Goal: Use online tool/utility

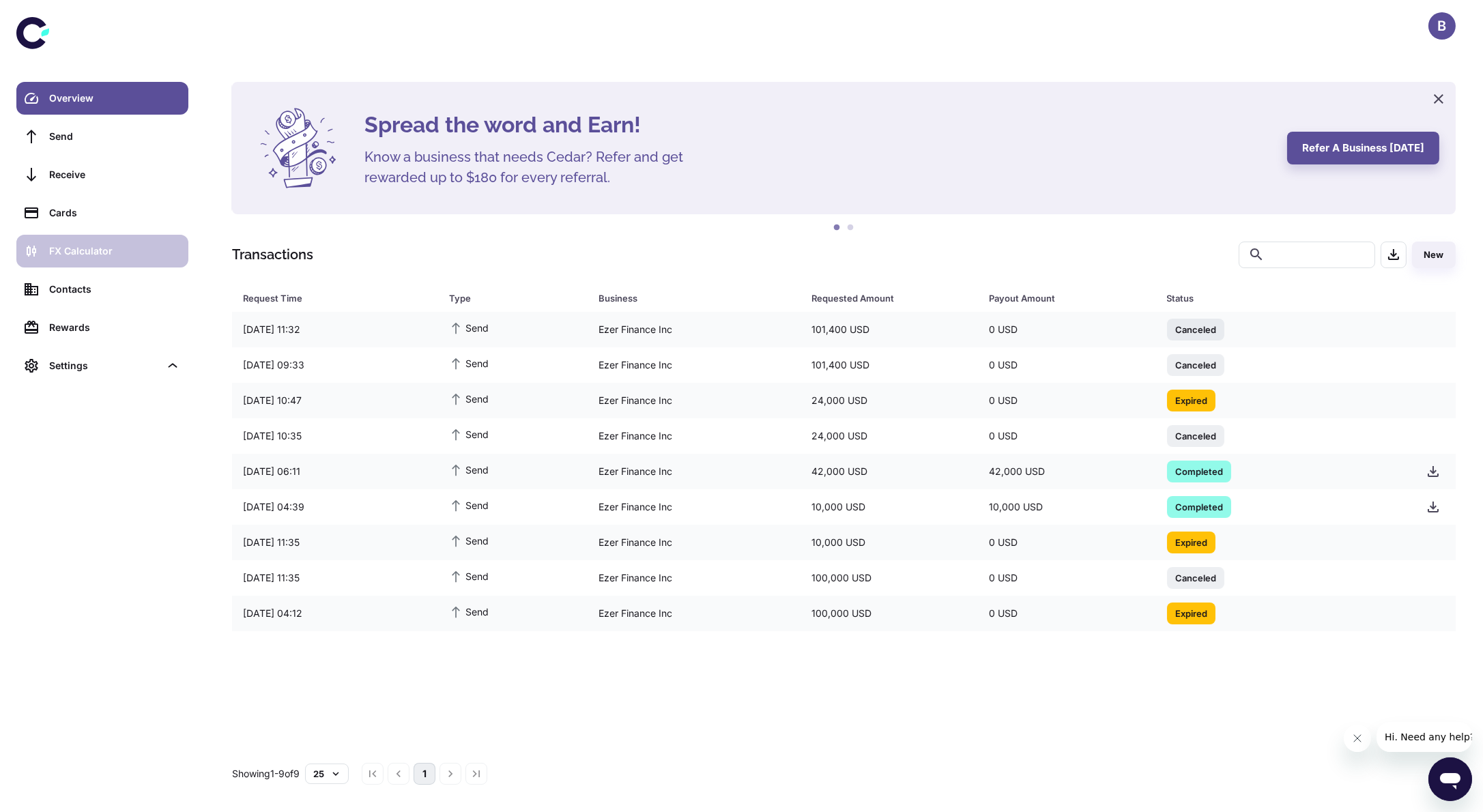
click at [106, 255] on div "FX Calculator" at bounding box center [115, 251] width 131 height 15
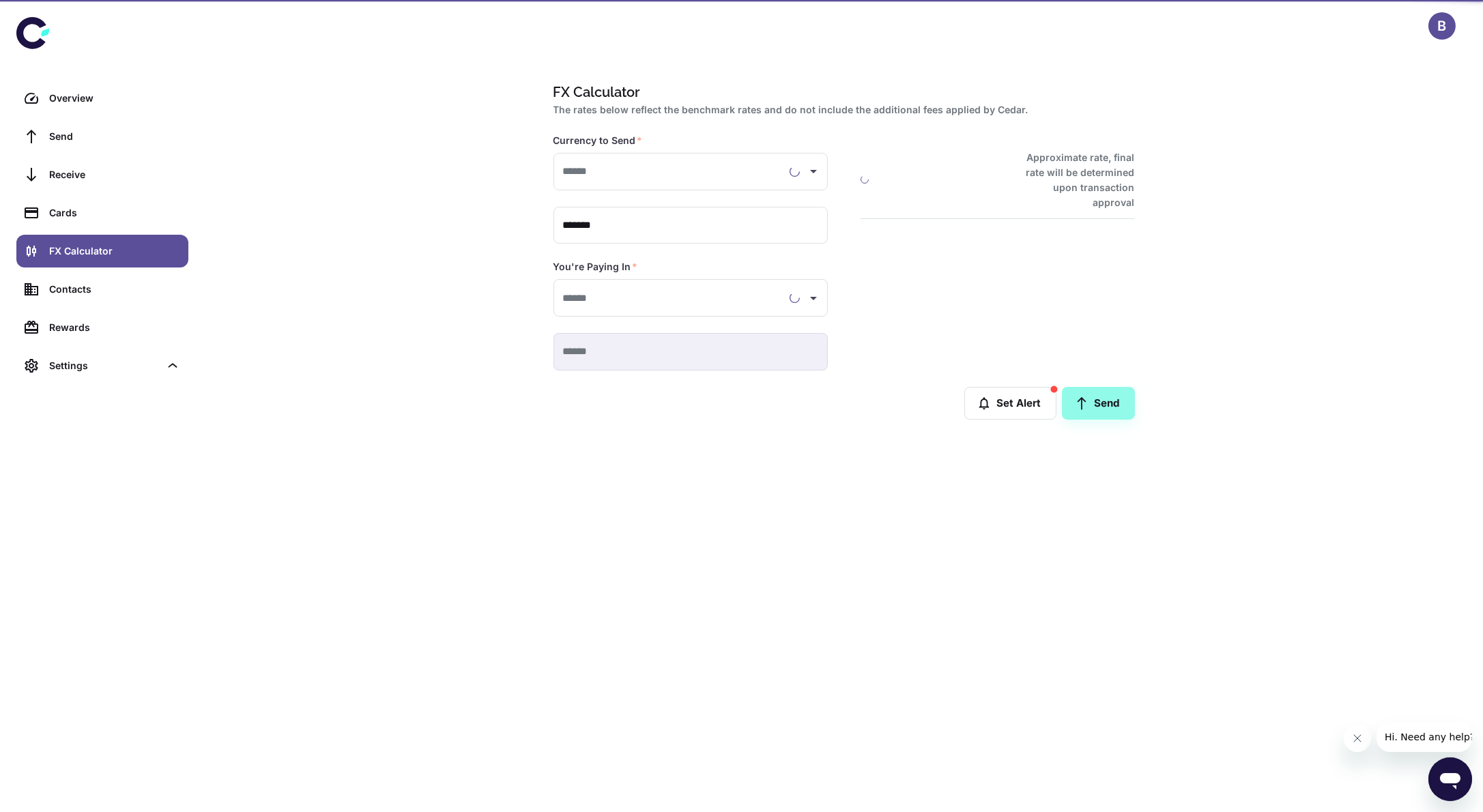
type input "**********"
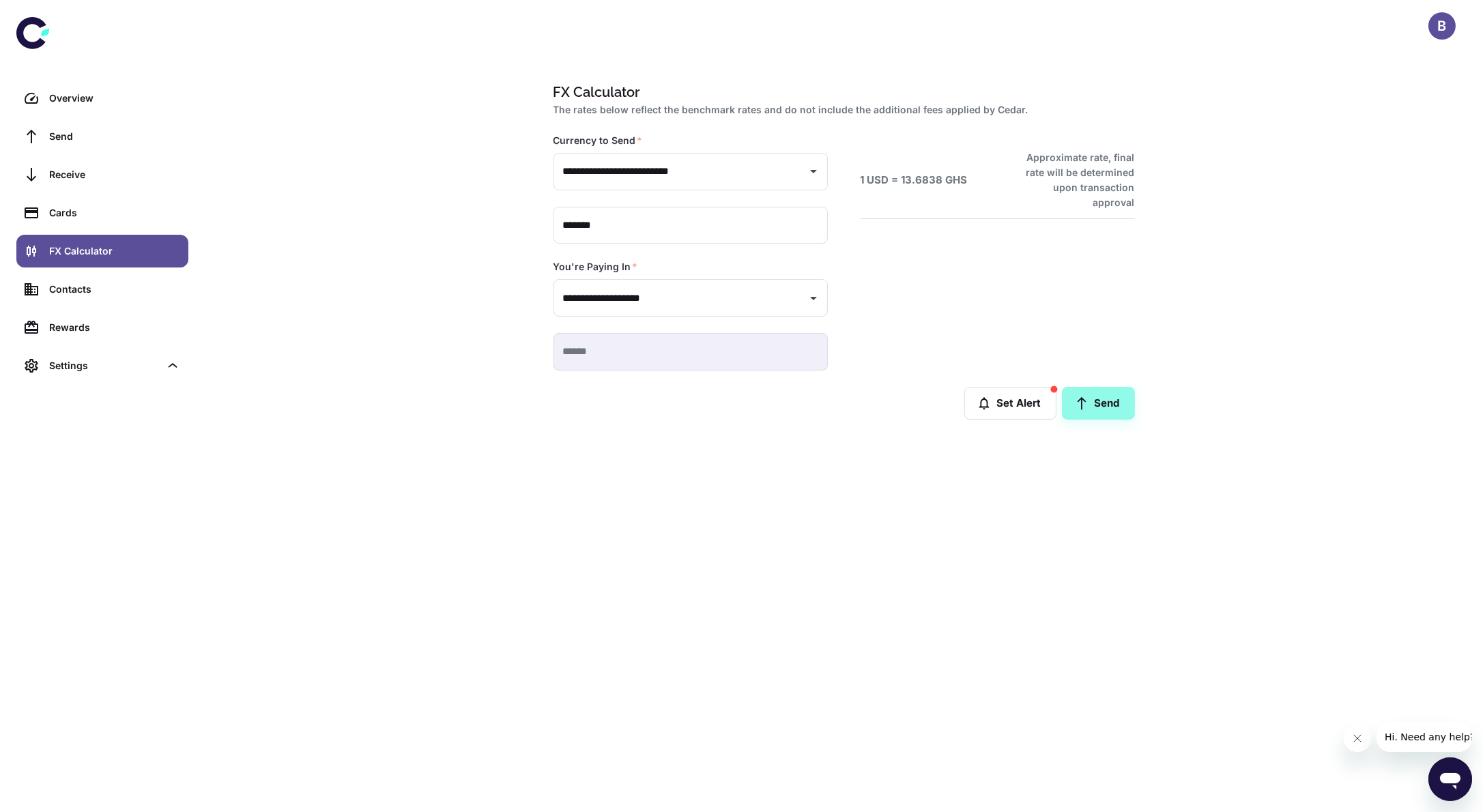
type input "**********"
